Goal: Check status

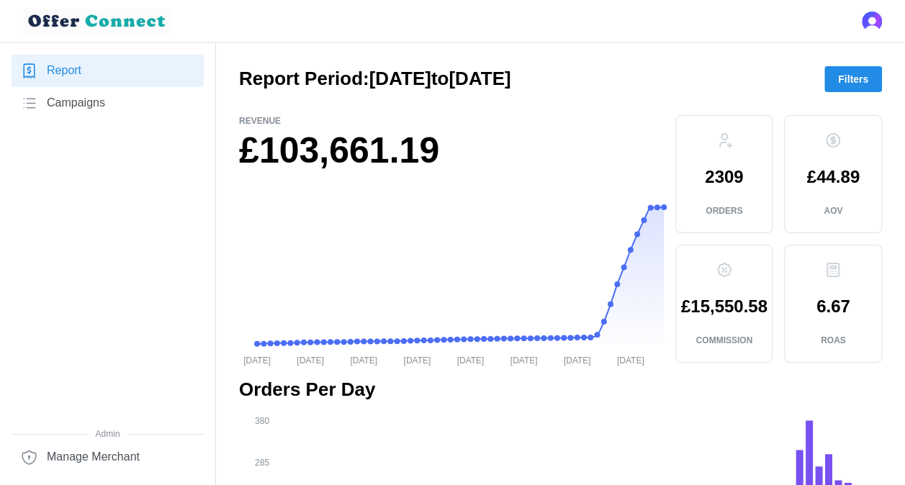
click at [850, 76] on span "Filters" at bounding box center [853, 79] width 30 height 24
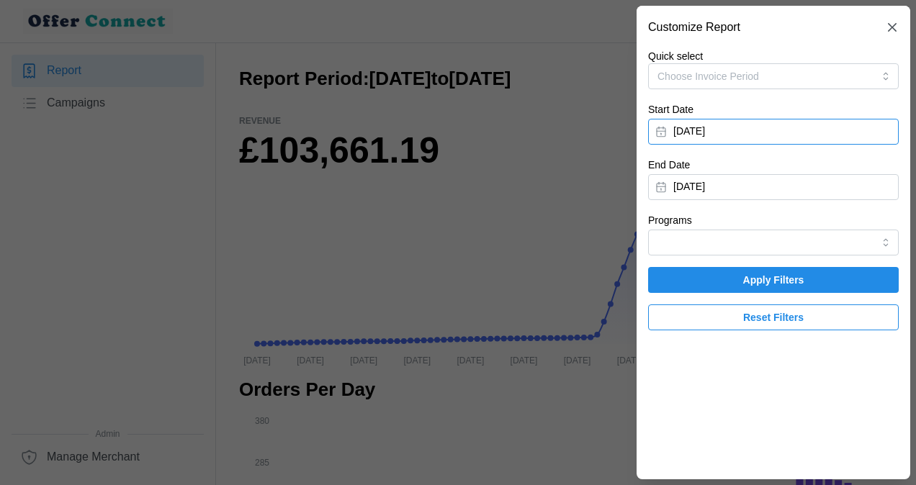
click at [665, 128] on button "[DATE]" at bounding box center [773, 132] width 251 height 26
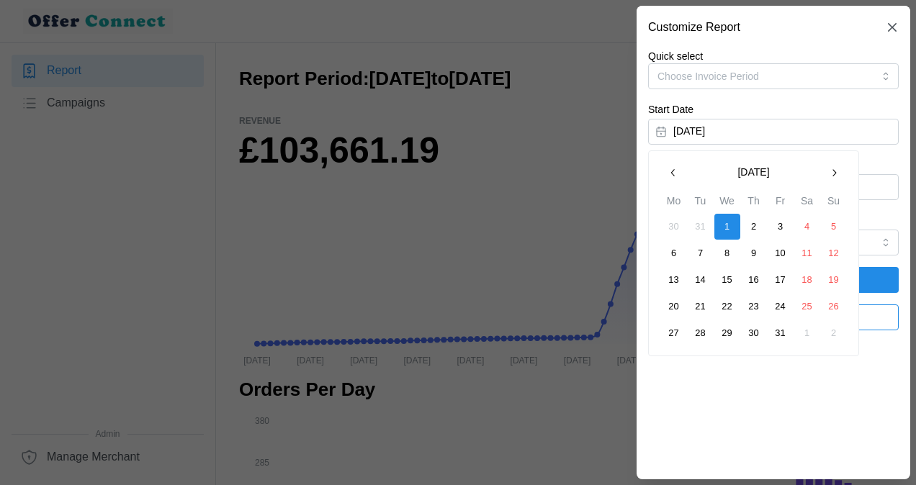
click at [671, 171] on icon "button" at bounding box center [672, 172] width 4 height 7
drag, startPoint x: 834, startPoint y: 170, endPoint x: 769, endPoint y: 156, distance: 67.1
click at [769, 156] on div "[DATE] Mo Tu We Th Fr Sa Su 25 26 27 28 29 30 1 2 3 4 5 6 7 8 9 10 11 12 13 14 …" at bounding box center [753, 266] width 211 height 233
click at [830, 167] on icon "button" at bounding box center [834, 173] width 12 height 12
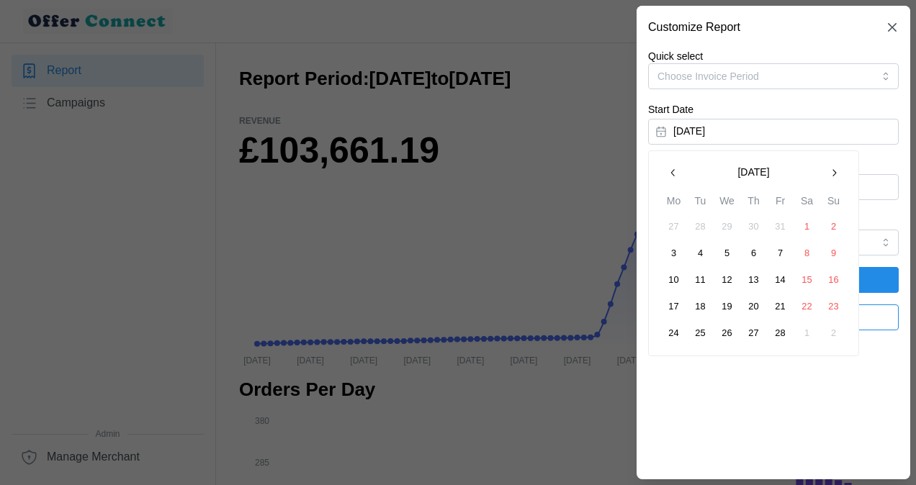
click at [830, 167] on icon "button" at bounding box center [834, 173] width 12 height 12
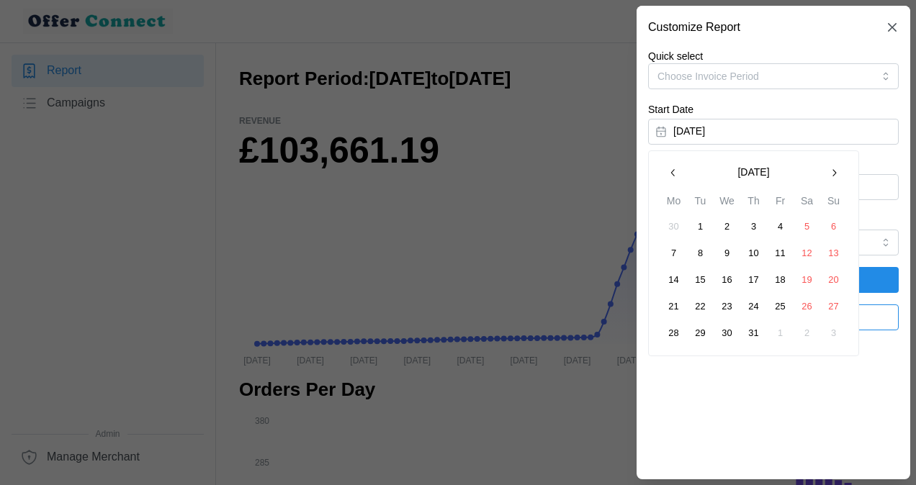
click at [830, 167] on icon "button" at bounding box center [834, 173] width 12 height 12
click at [670, 226] on button "1" at bounding box center [674, 227] width 26 height 26
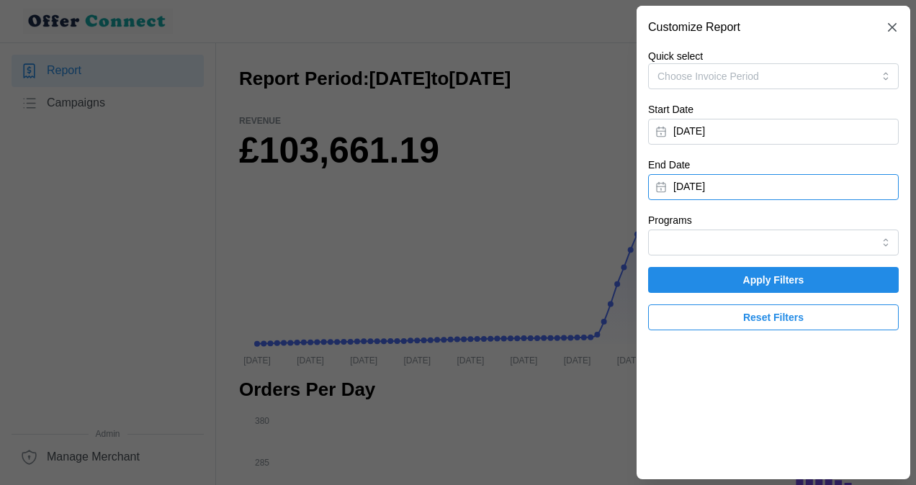
click at [661, 187] on button "[DATE]" at bounding box center [773, 187] width 251 height 26
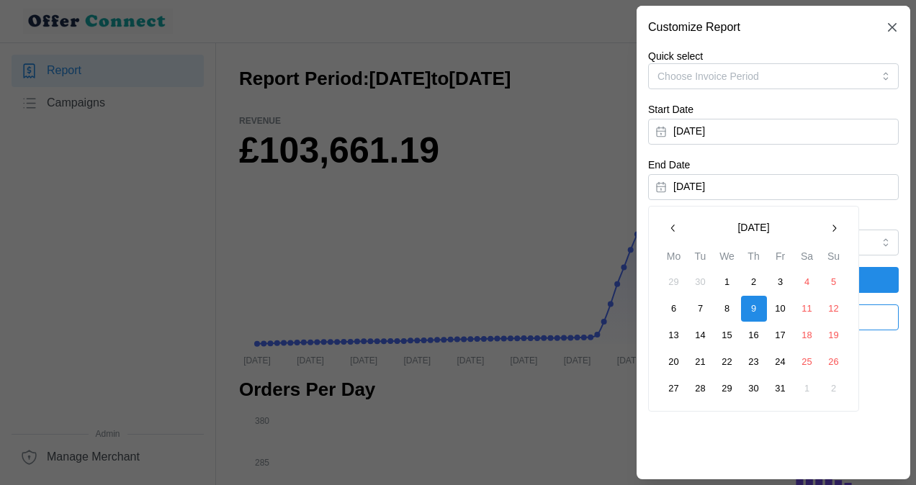
click at [672, 225] on icon "button" at bounding box center [672, 228] width 4 height 7
click at [700, 388] on button "30" at bounding box center [701, 389] width 26 height 26
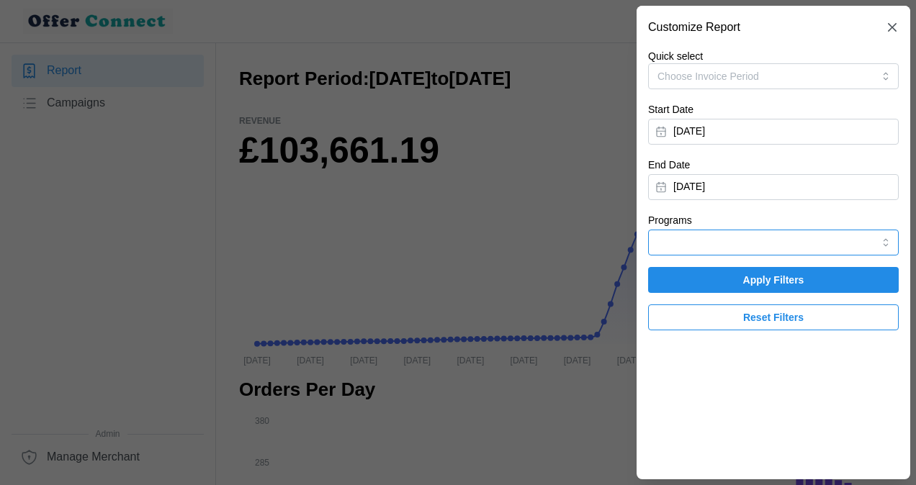
click at [884, 238] on input "Programs" at bounding box center [773, 243] width 251 height 26
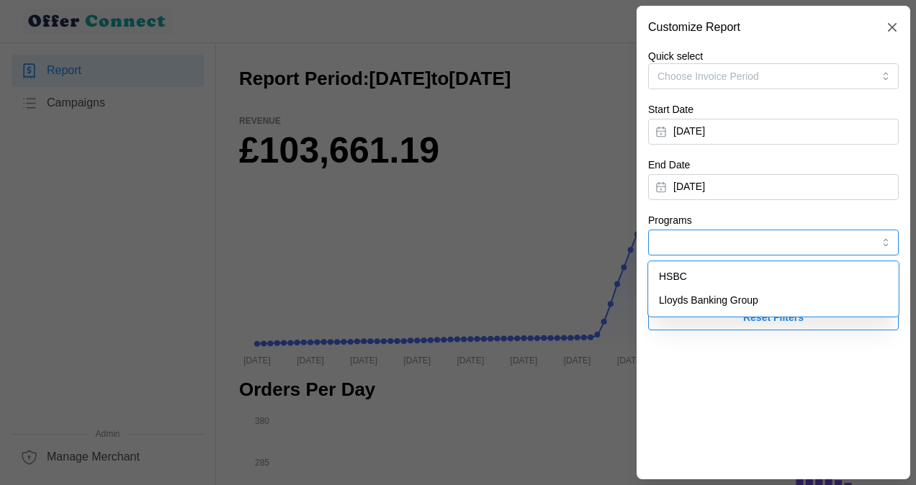
click at [672, 276] on span "HSBC" at bounding box center [673, 277] width 28 height 16
type input "HSBC"
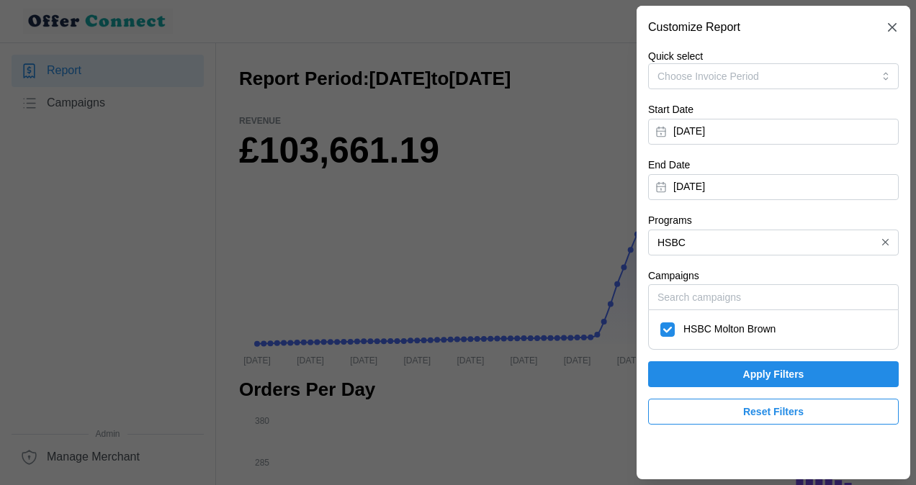
click at [726, 377] on span "Apply Filters" at bounding box center [773, 374] width 223 height 24
